Goal: Task Accomplishment & Management: Use online tool/utility

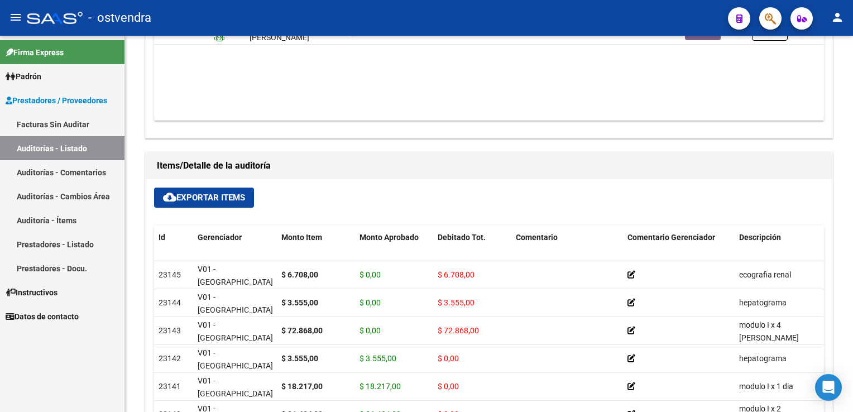
scroll to position [614, 0]
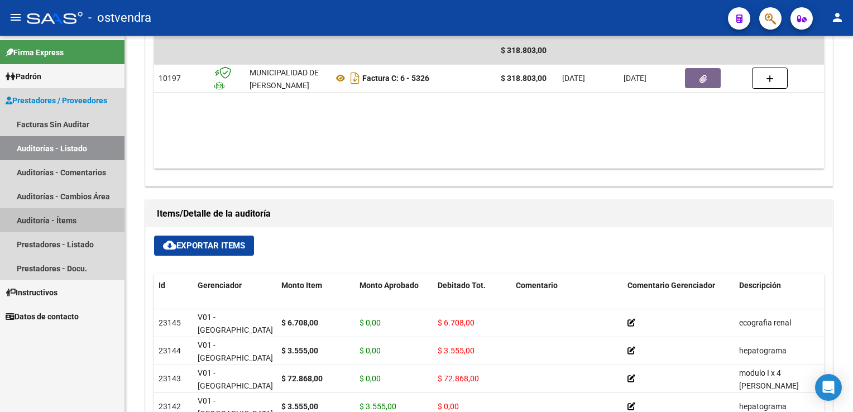
click at [46, 227] on link "Auditoría - Ítems" at bounding box center [62, 220] width 124 height 24
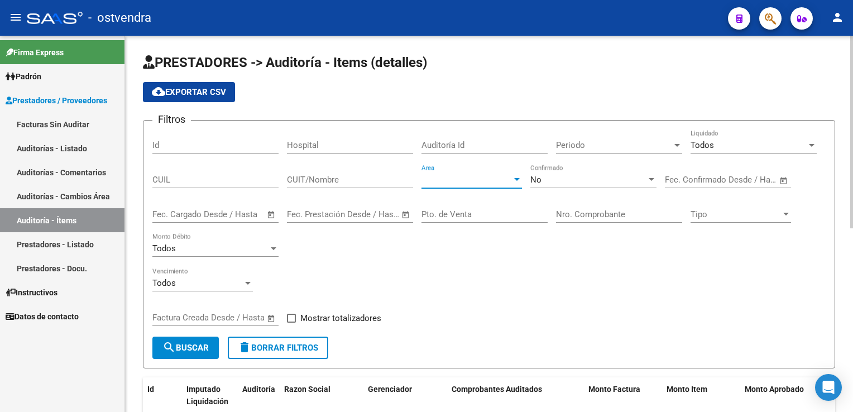
click at [515, 182] on div at bounding box center [517, 179] width 10 height 9
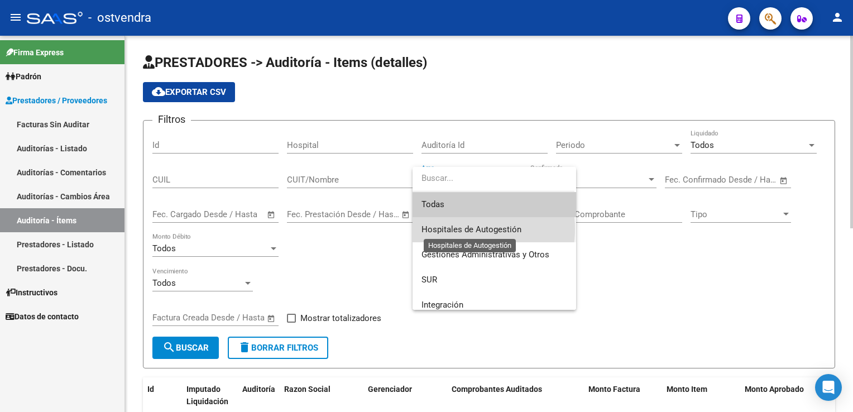
drag, startPoint x: 456, startPoint y: 229, endPoint x: 462, endPoint y: 228, distance: 5.7
click at [460, 228] on span "Hospitales de Autogestión" at bounding box center [471, 229] width 100 height 10
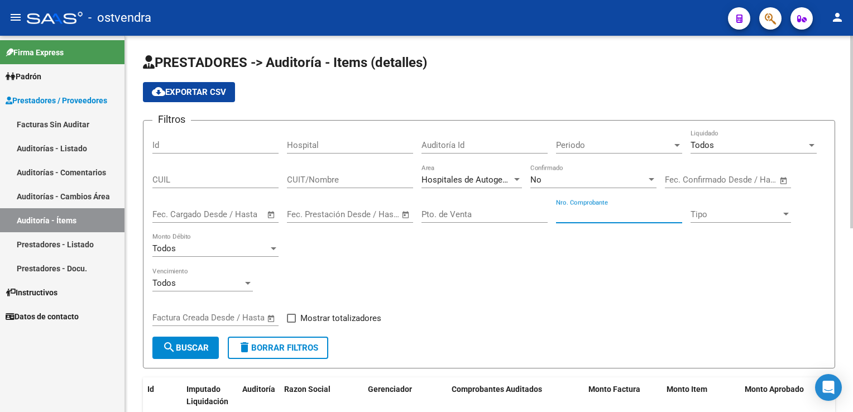
click at [598, 210] on input "Nro. Comprobante" at bounding box center [619, 214] width 126 height 10
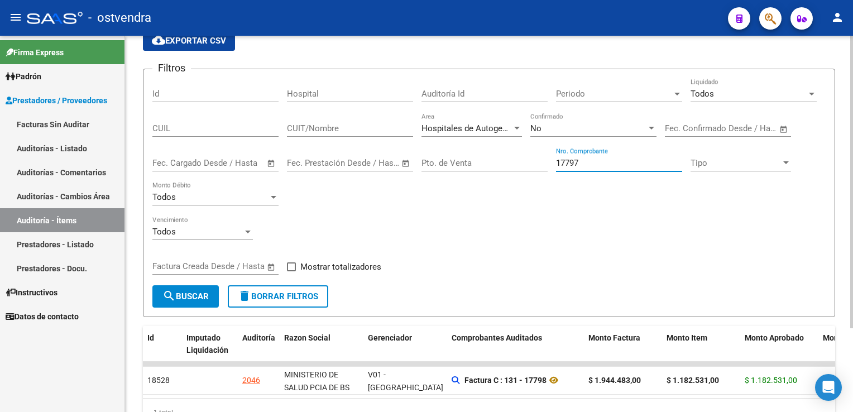
scroll to position [107, 0]
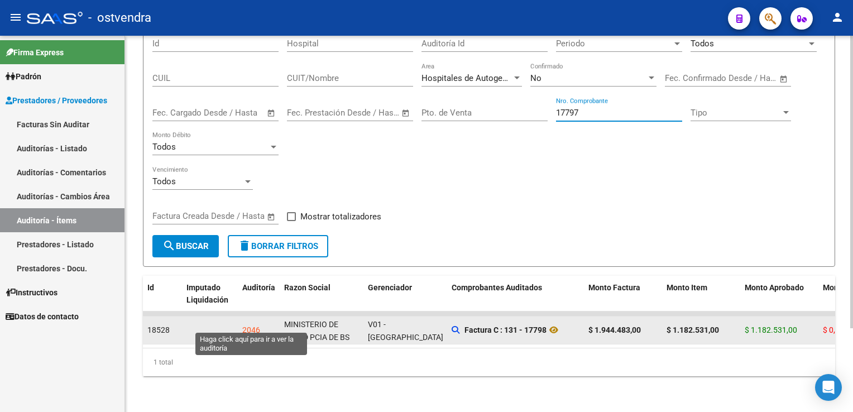
type input "17797"
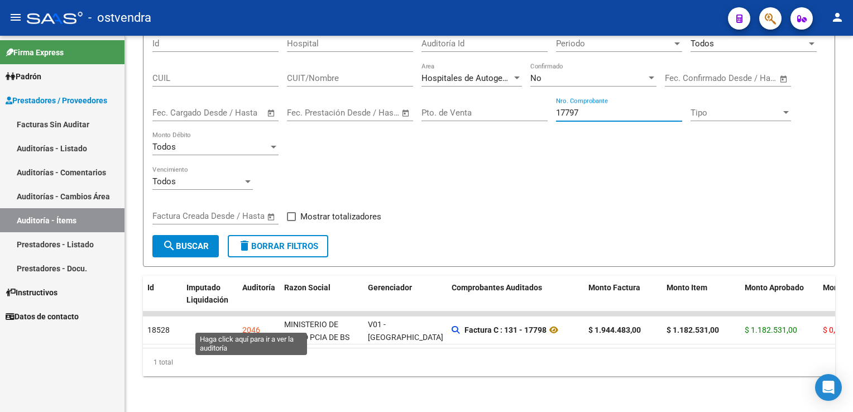
click at [251, 324] on div "2046" at bounding box center [251, 330] width 18 height 13
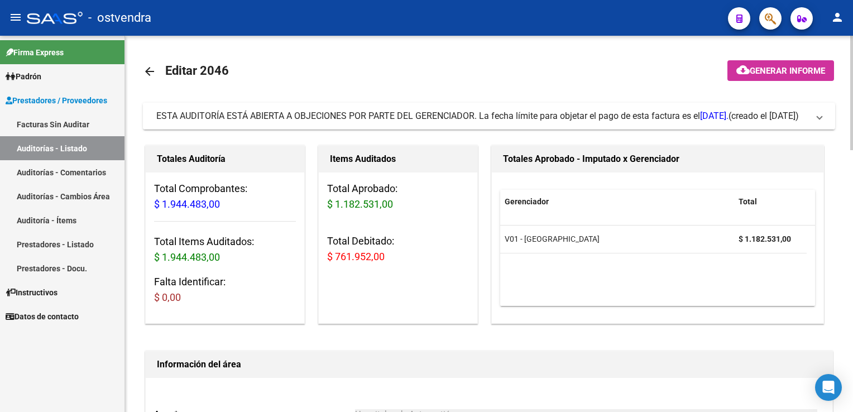
click at [821, 117] on span at bounding box center [819, 116] width 4 height 12
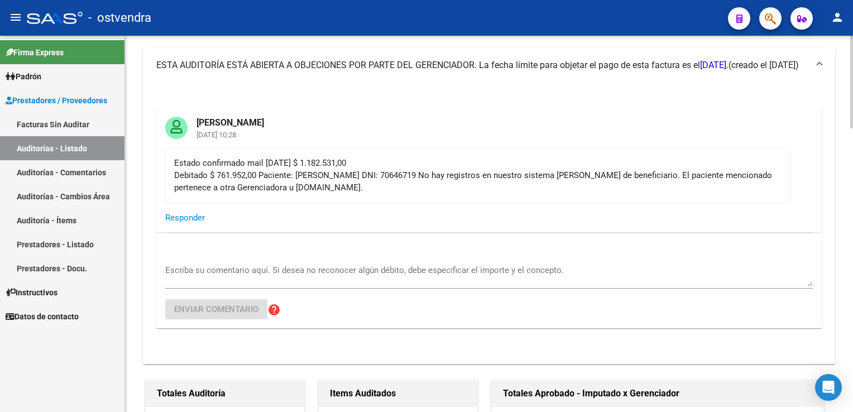
scroll to position [56, 0]
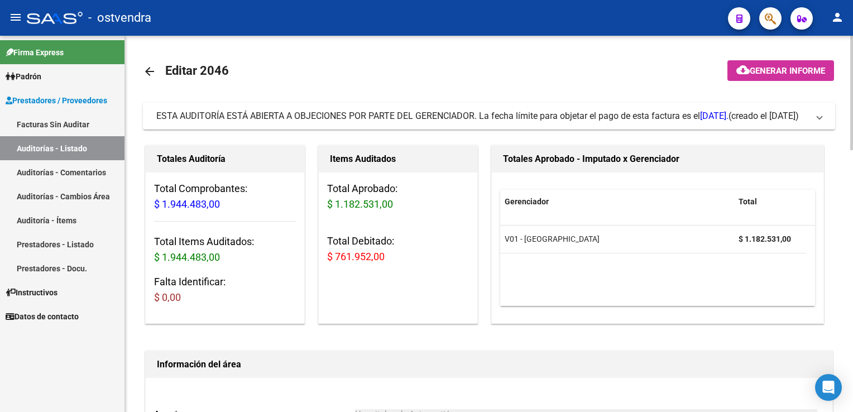
click at [642, 359] on h1 "Información del área" at bounding box center [489, 364] width 664 height 18
